Goal: Transaction & Acquisition: Book appointment/travel/reservation

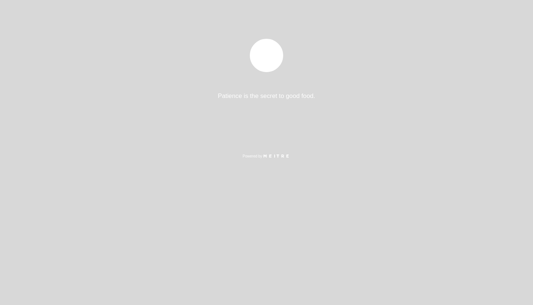
select select "es"
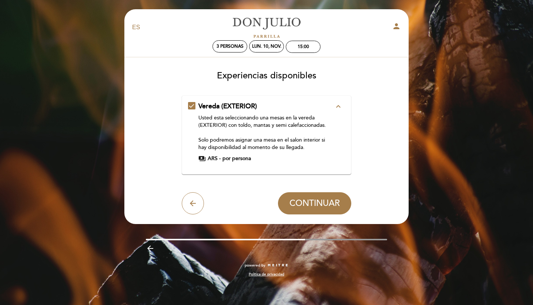
click at [195, 108] on div "Vereda (EXTERIOR) expand_less Usted esta seleccionando una mesas en la vereda (…" at bounding box center [266, 132] width 157 height 61
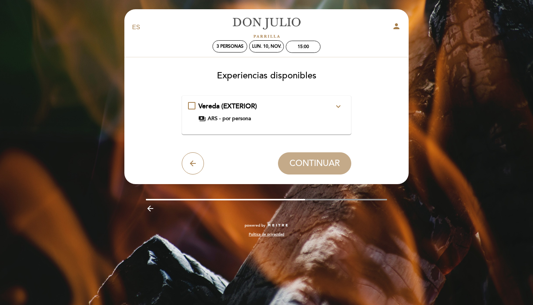
click at [193, 108] on div "Vereda (EXTERIOR) expand_more Usted esta seleccionando una mesas en la vereda (…" at bounding box center [266, 112] width 157 height 21
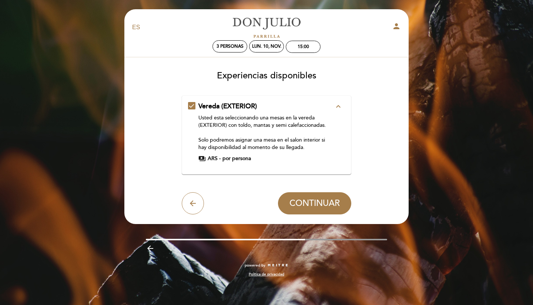
click at [192, 105] on div "Vereda (EXTERIOR) expand_less Usted esta seleccionando una mesas en la vereda (…" at bounding box center [266, 132] width 157 height 61
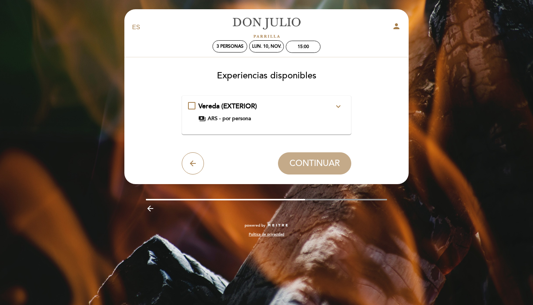
click at [192, 108] on div "Vereda (EXTERIOR) expand_more Usted esta seleccionando una mesas en la vereda (…" at bounding box center [266, 112] width 157 height 21
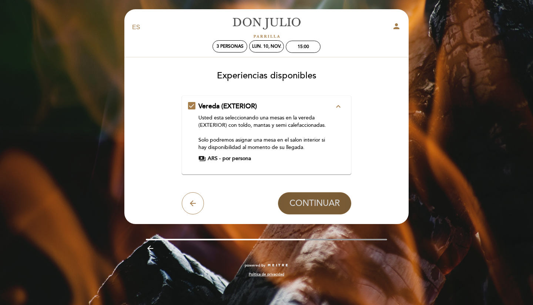
click at [323, 205] on span "CONTINUAR" at bounding box center [314, 203] width 50 height 10
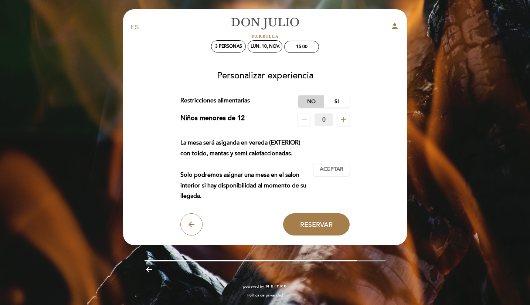
click at [304, 102] on label "No" at bounding box center [311, 101] width 26 height 12
click at [337, 171] on span "Aceptar" at bounding box center [332, 170] width 24 height 8
click at [262, 46] on div "lun. 10, nov." at bounding box center [265, 47] width 29 height 6
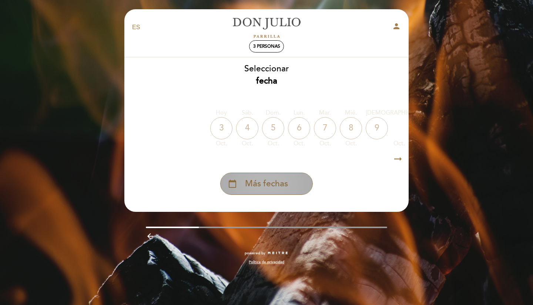
click at [240, 186] on div "calendar_today Más fechas" at bounding box center [266, 184] width 92 height 22
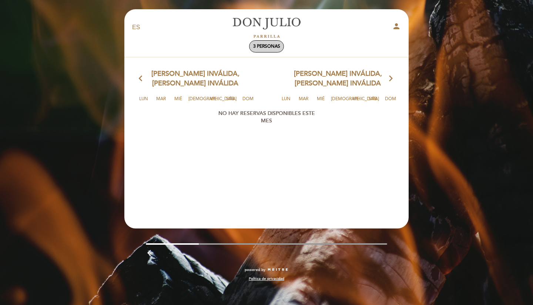
click at [266, 49] on span "3 personas" at bounding box center [266, 47] width 27 height 6
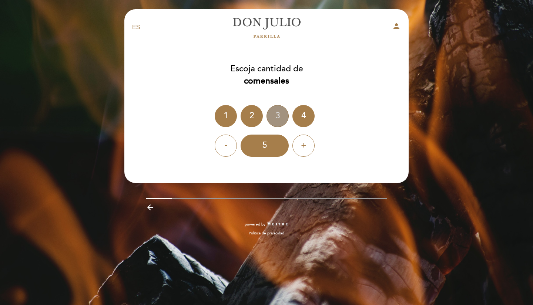
click at [283, 122] on div "3" at bounding box center [277, 116] width 22 height 22
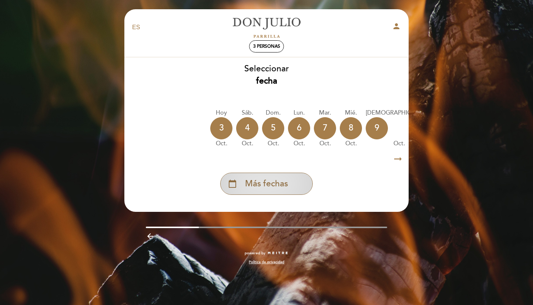
click at [274, 190] on span "Más fechas" at bounding box center [266, 184] width 43 height 12
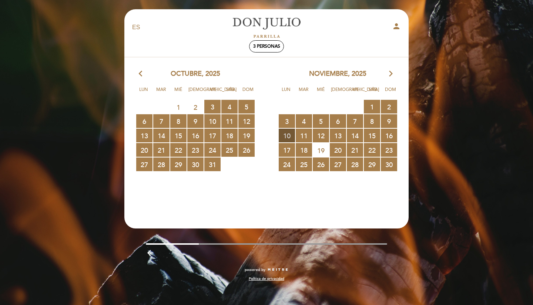
click at [289, 134] on span "10 RESERVAS DISPONIBLES" at bounding box center [287, 136] width 16 height 14
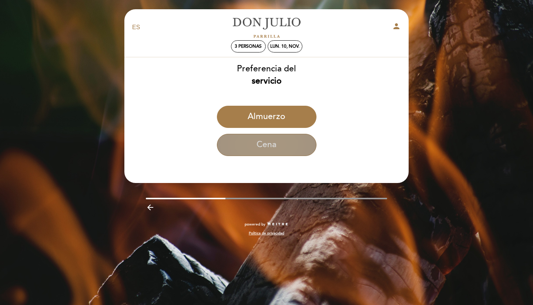
click at [286, 148] on button "Cena" at bounding box center [266, 145] width 99 height 22
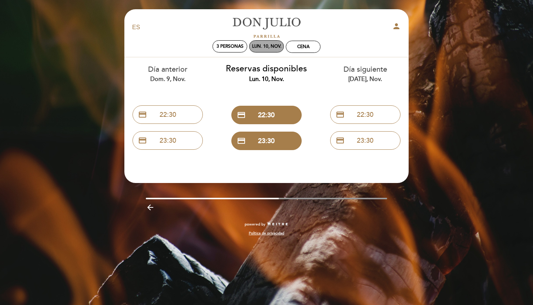
click at [267, 45] on div "lun. 10, nov." at bounding box center [266, 47] width 29 height 6
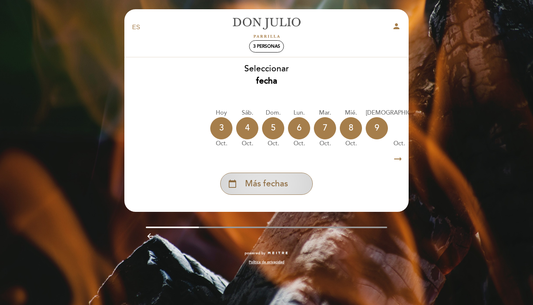
click at [269, 189] on span "Más fechas" at bounding box center [266, 184] width 43 height 12
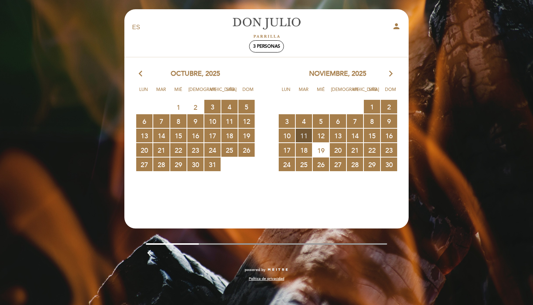
click at [303, 136] on span "11 RESERVAS DISPONIBLES" at bounding box center [304, 136] width 16 height 14
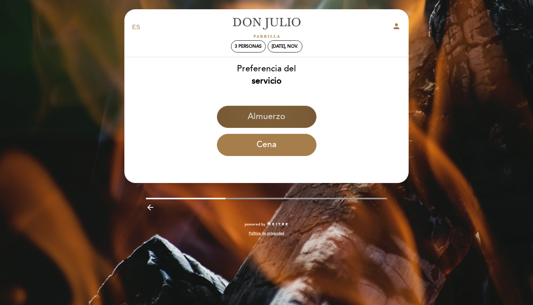
click at [287, 119] on button "Almuerzo" at bounding box center [266, 117] width 99 height 22
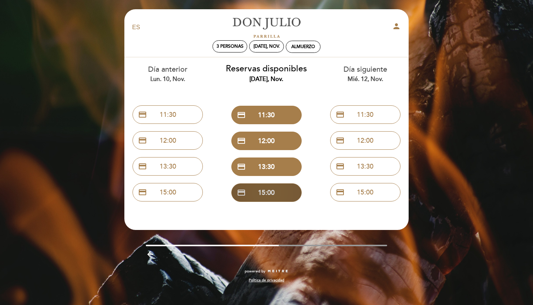
click at [269, 196] on button "credit_card 15:00" at bounding box center [266, 192] width 70 height 18
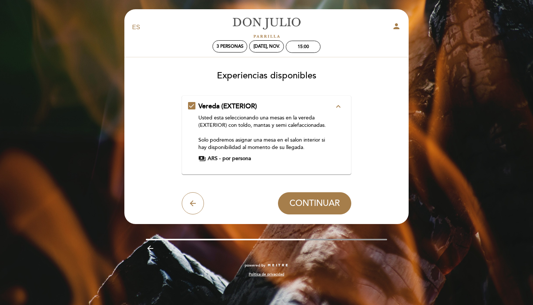
click at [196, 106] on div "Vereda (EXTERIOR) expand_less Usted esta seleccionando una mesas en la vereda (…" at bounding box center [266, 132] width 157 height 61
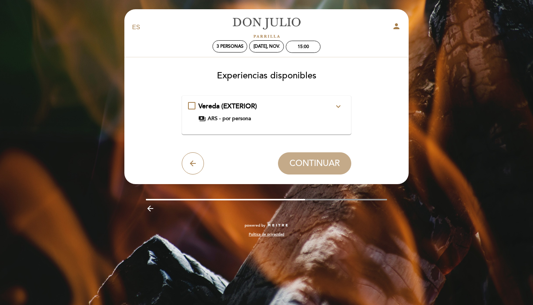
click at [195, 105] on div "Vereda (EXTERIOR) expand_more Usted esta seleccionando una mesas en la vereda (…" at bounding box center [266, 112] width 157 height 21
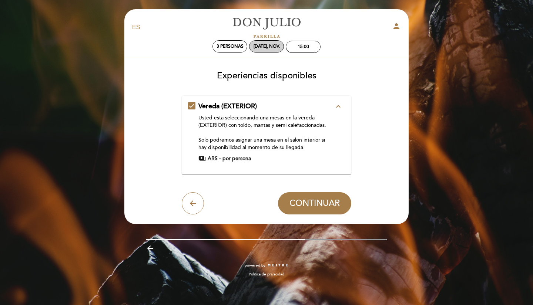
click at [267, 49] on div "[DATE], nov." at bounding box center [266, 47] width 26 height 6
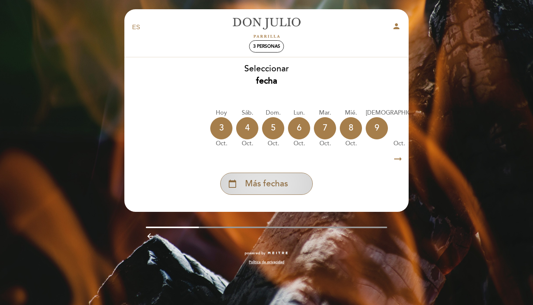
click at [265, 193] on div "calendar_today Más fechas" at bounding box center [266, 184] width 92 height 22
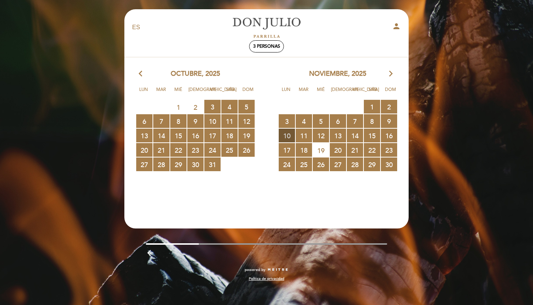
click at [289, 136] on span "10 RESERVAS DISPONIBLES" at bounding box center [287, 136] width 16 height 14
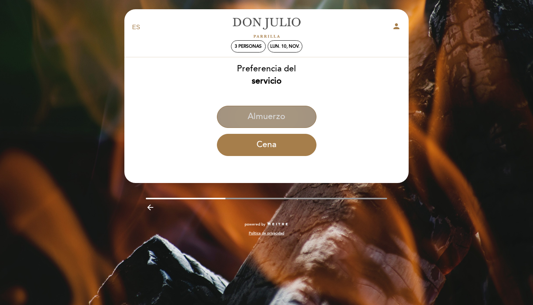
click at [279, 115] on button "Almuerzo" at bounding box center [266, 117] width 99 height 22
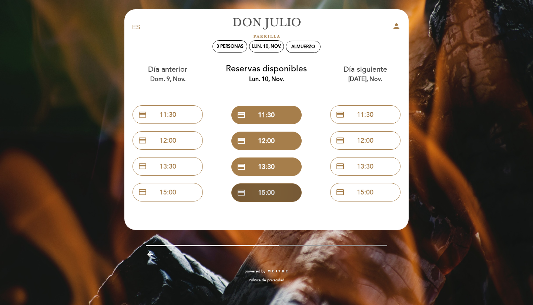
click at [283, 193] on button "credit_card 15:00" at bounding box center [266, 192] width 70 height 18
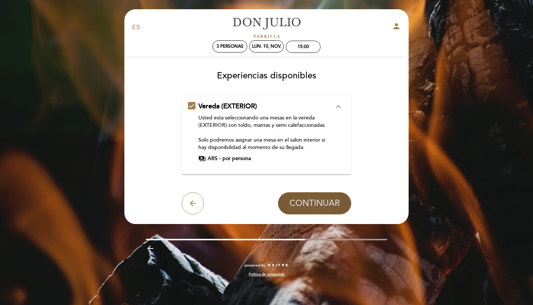
click at [329, 209] on button "CONTINUAR" at bounding box center [314, 203] width 73 height 22
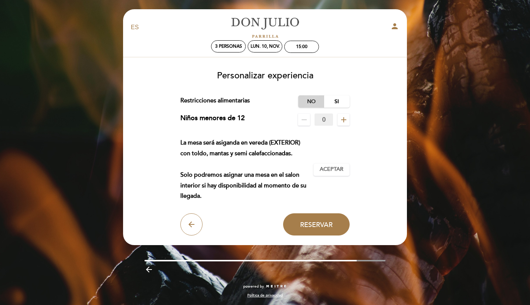
click at [311, 103] on label "No" at bounding box center [311, 101] width 26 height 12
click at [329, 170] on span "Aceptar" at bounding box center [332, 170] width 24 height 8
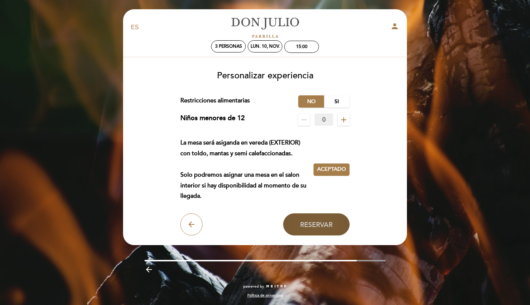
click at [317, 228] on span "Reservar" at bounding box center [316, 224] width 33 height 8
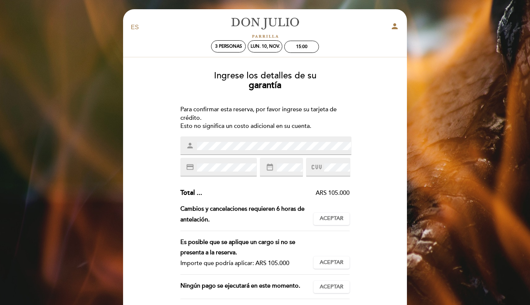
click at [321, 168] on icon at bounding box center [317, 167] width 10 height 12
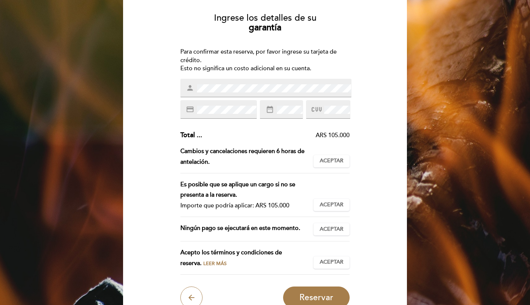
scroll to position [74, 0]
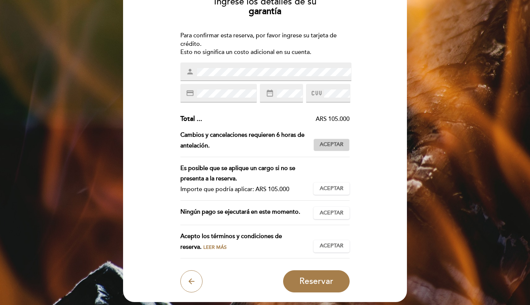
click at [342, 147] on span "Aceptar" at bounding box center [332, 145] width 24 height 8
click at [340, 188] on span "Aceptar" at bounding box center [332, 189] width 24 height 8
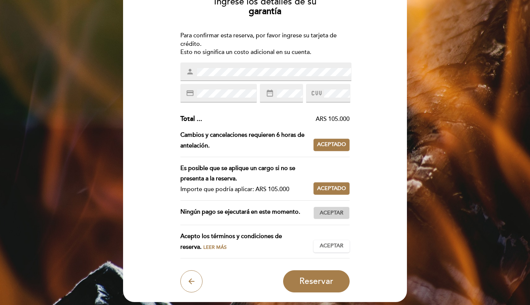
click at [339, 208] on button "Aceptar Aceptado" at bounding box center [332, 213] width 36 height 13
click at [344, 248] on button "Aceptar Aceptado" at bounding box center [332, 246] width 36 height 13
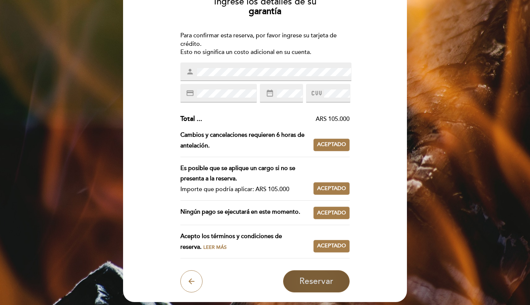
click at [327, 284] on span "Reservar" at bounding box center [317, 281] width 34 height 10
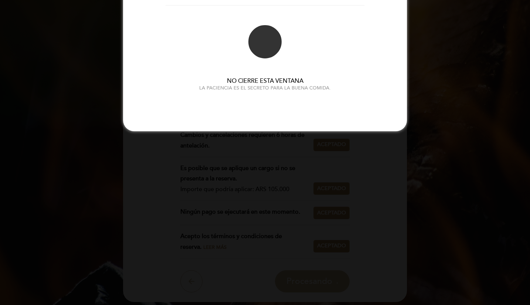
scroll to position [0, 0]
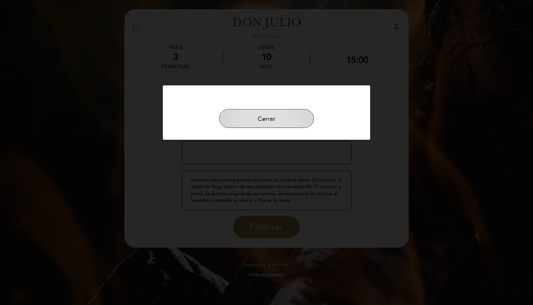
click at [268, 122] on button "Cerrar" at bounding box center [266, 118] width 95 height 19
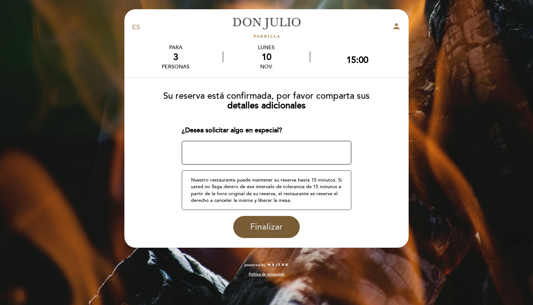
click at [276, 227] on span "Finalizar" at bounding box center [266, 227] width 33 height 10
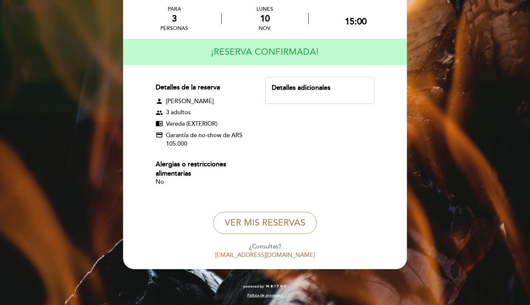
scroll to position [38, 0]
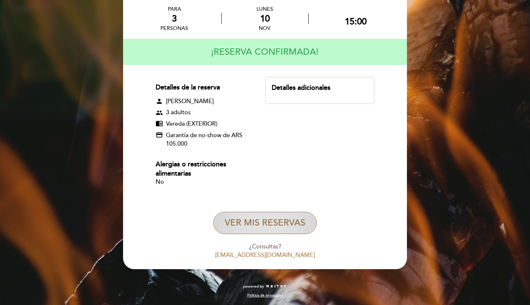
click at [282, 222] on button "VER MIS RESERVAS" at bounding box center [265, 223] width 104 height 22
select select "es"
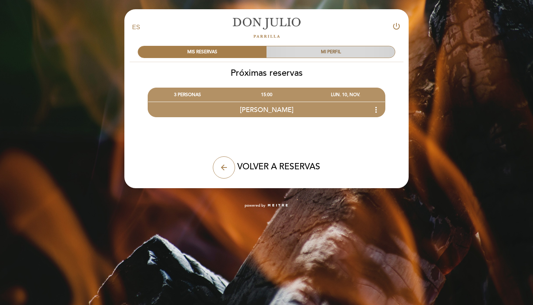
click at [341, 54] on div "MI PERFIL" at bounding box center [330, 51] width 128 height 11
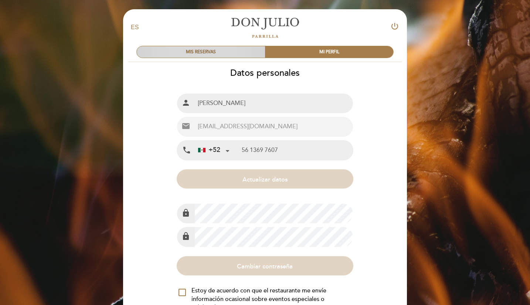
click at [246, 53] on div "MIS RESERVAS" at bounding box center [201, 51] width 128 height 11
